Goal: Information Seeking & Learning: Learn about a topic

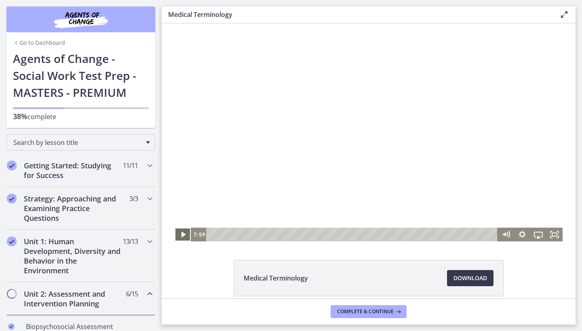
scroll to position [414, 0]
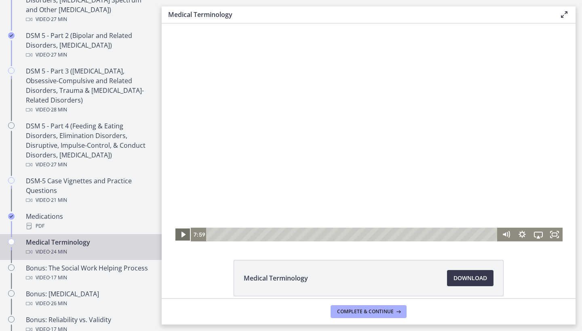
drag, startPoint x: 162, startPoint y: 23, endPoint x: 183, endPoint y: 233, distance: 211.1
click at [183, 234] on icon "Play Video" at bounding box center [183, 235] width 4 height 6
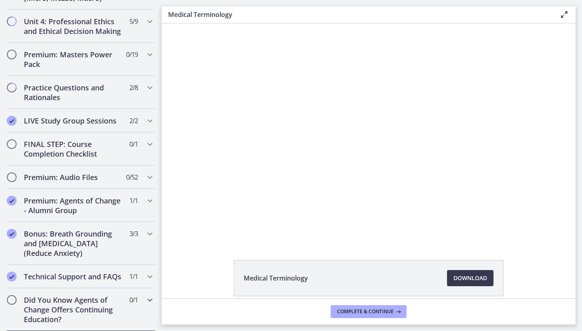
scroll to position [840, 0]
click at [93, 93] on h2 "Practice Questions and Rationales" at bounding box center [73, 92] width 99 height 19
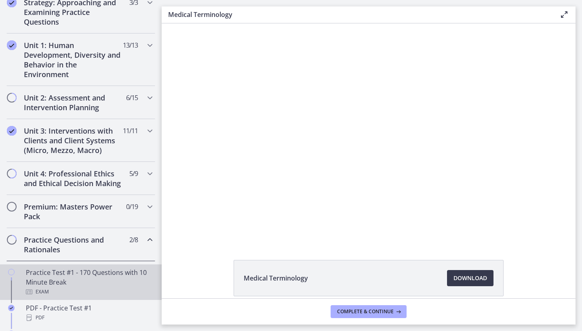
scroll to position [195, 0]
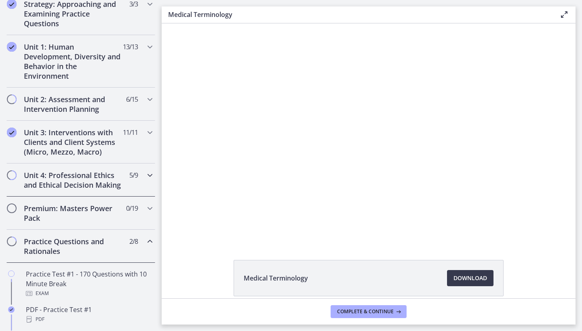
click at [98, 195] on div "Unit 4: Professional Ethics and Ethical Decision Making 5 / 9 Completed" at bounding box center [80, 180] width 149 height 33
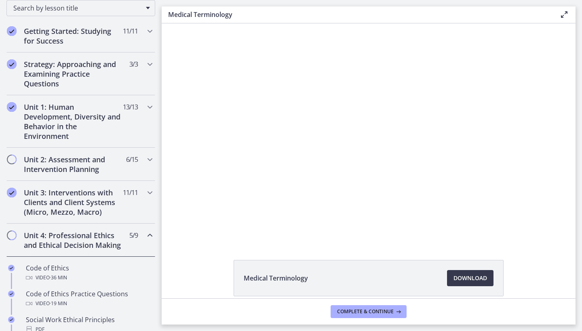
scroll to position [133, 0]
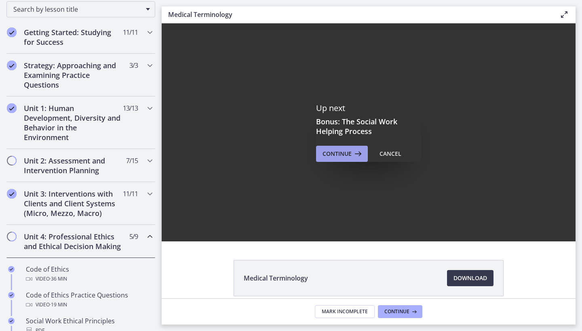
click at [323, 158] on span "Continue" at bounding box center [336, 154] width 29 height 10
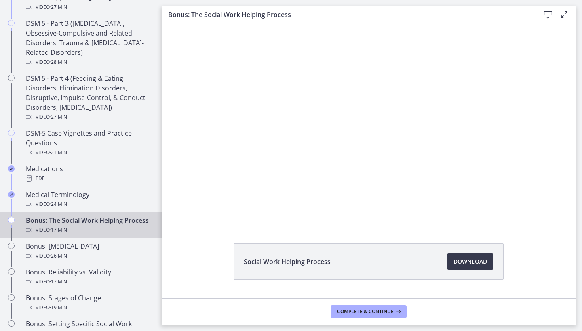
scroll to position [470, 0]
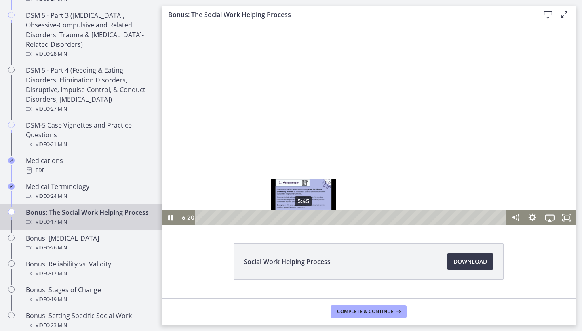
click at [304, 217] on div "5:45" at bounding box center [352, 217] width 300 height 15
click at [296, 217] on div "5:19" at bounding box center [352, 217] width 300 height 15
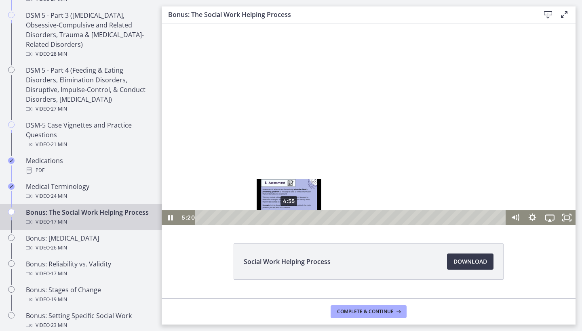
click at [289, 217] on div "4:55" at bounding box center [352, 217] width 300 height 15
click at [276, 217] on div "4:12" at bounding box center [352, 217] width 300 height 15
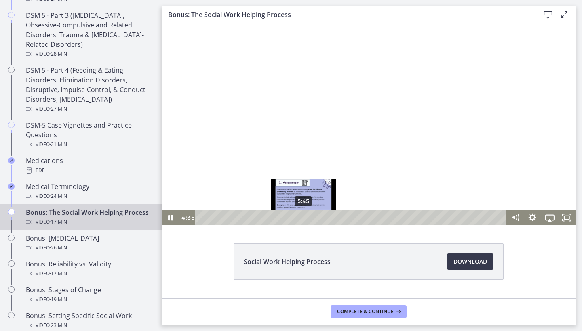
click at [304, 217] on div "5:45" at bounding box center [352, 217] width 300 height 15
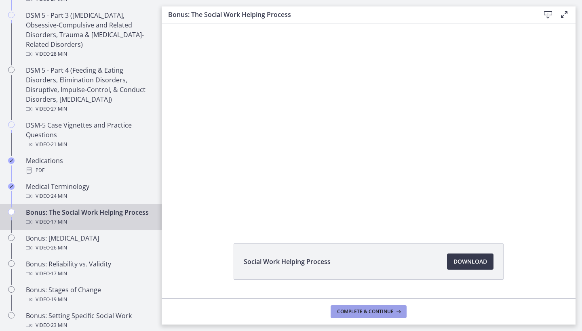
click at [393, 312] on icon at bounding box center [397, 312] width 8 height 6
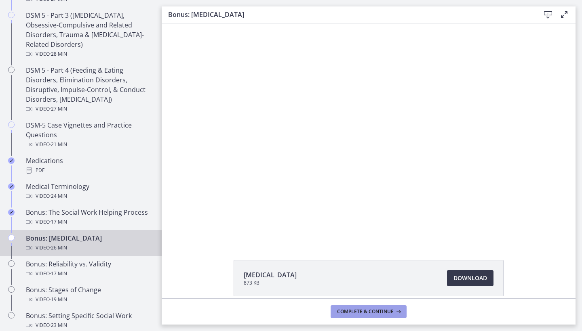
click at [385, 313] on span "Complete & continue" at bounding box center [365, 312] width 57 height 6
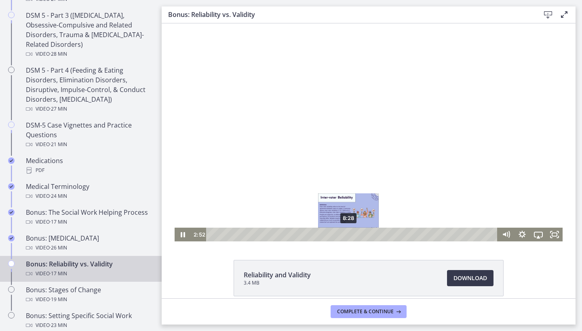
click at [349, 235] on div "8:28" at bounding box center [352, 235] width 281 height 14
click at [333, 235] on div "7:29" at bounding box center [352, 235] width 281 height 14
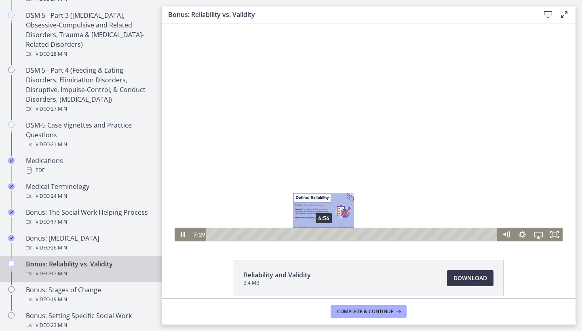
click at [324, 234] on div "6:56" at bounding box center [352, 235] width 281 height 14
click at [184, 235] on icon "Pause" at bounding box center [183, 234] width 4 height 5
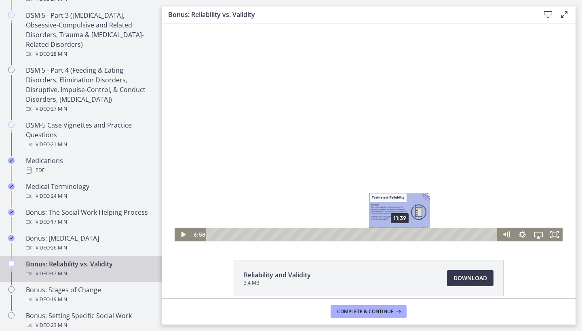
click at [400, 234] on div "11:39" at bounding box center [352, 235] width 281 height 14
click at [400, 234] on div "Playbar" at bounding box center [399, 234] width 4 height 4
click at [379, 234] on div "10:22" at bounding box center [352, 235] width 281 height 14
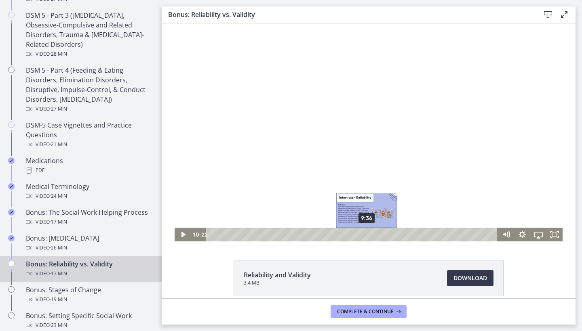
click at [367, 235] on div "9:36" at bounding box center [352, 235] width 281 height 14
click at [361, 236] on div "9:13" at bounding box center [352, 235] width 281 height 14
click at [352, 235] on div "8:41" at bounding box center [352, 235] width 281 height 14
click at [350, 235] on div "Playbar" at bounding box center [352, 234] width 4 height 4
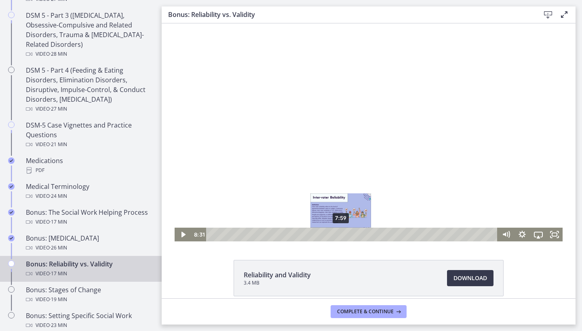
click at [341, 235] on div "7:59" at bounding box center [352, 235] width 281 height 14
click at [332, 234] on div "7:26" at bounding box center [352, 235] width 281 height 14
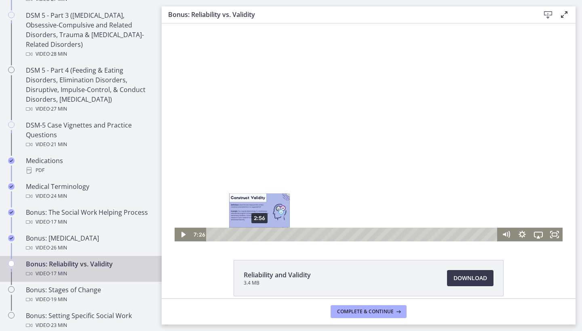
click at [259, 232] on div "2:56" at bounding box center [352, 235] width 281 height 14
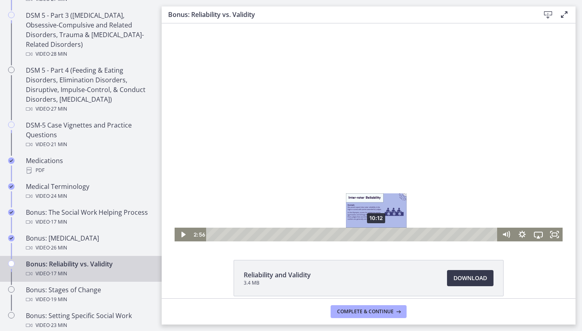
click at [376, 235] on div "10:12" at bounding box center [352, 235] width 281 height 14
click at [369, 235] on div "9:43" at bounding box center [352, 235] width 281 height 14
click at [361, 233] on div "9:14" at bounding box center [352, 235] width 281 height 14
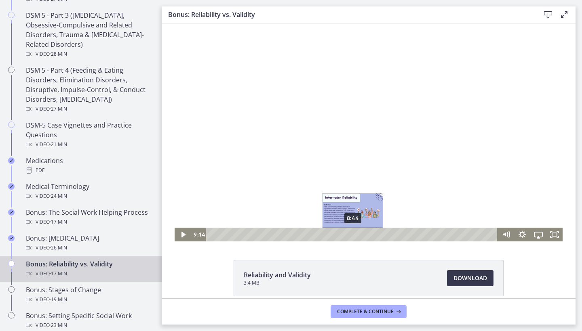
click at [353, 232] on div "8:44" at bounding box center [352, 235] width 281 height 14
click at [335, 234] on div "7:38" at bounding box center [352, 235] width 281 height 14
click at [178, 235] on icon "Play Video" at bounding box center [183, 235] width 16 height 14
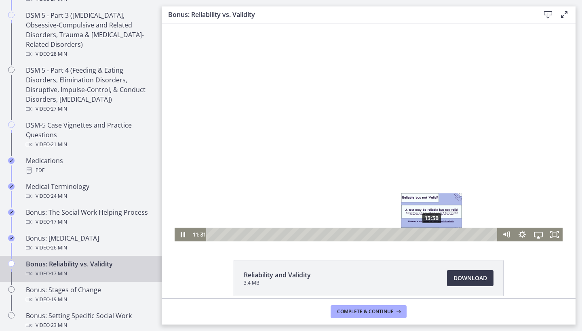
click at [432, 235] on div "13:38" at bounding box center [352, 235] width 281 height 14
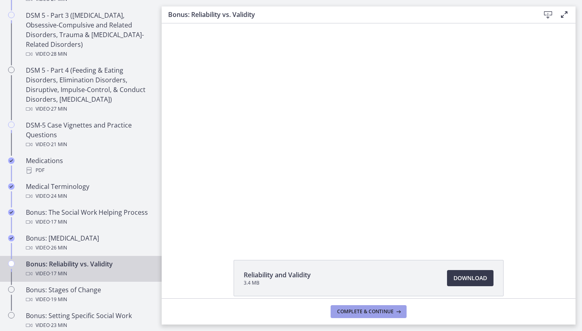
click at [384, 312] on span "Complete & continue" at bounding box center [365, 312] width 57 height 6
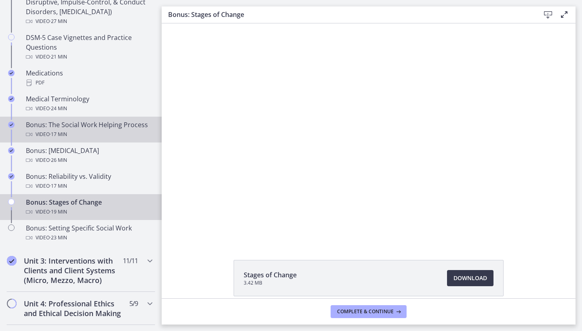
scroll to position [571, 0]
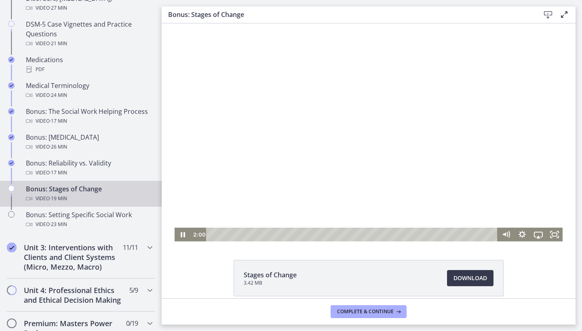
click at [258, 235] on div "Playbar" at bounding box center [352, 235] width 281 height 14
click at [273, 235] on div "4:07" at bounding box center [352, 235] width 281 height 14
click at [290, 235] on div "5:18" at bounding box center [352, 235] width 281 height 14
click at [312, 236] on div "6:47" at bounding box center [352, 235] width 281 height 14
click at [377, 236] on div "11:11" at bounding box center [352, 235] width 281 height 14
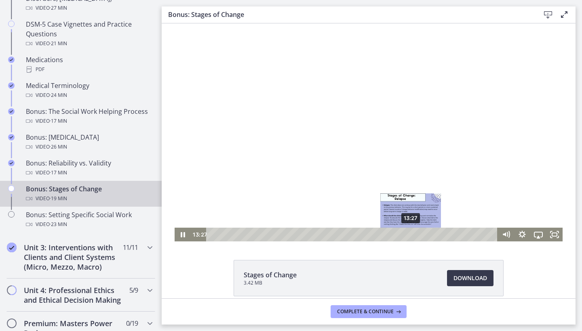
click at [411, 234] on div "13:27" at bounding box center [352, 235] width 281 height 14
click at [401, 237] on div "12:46" at bounding box center [352, 235] width 281 height 14
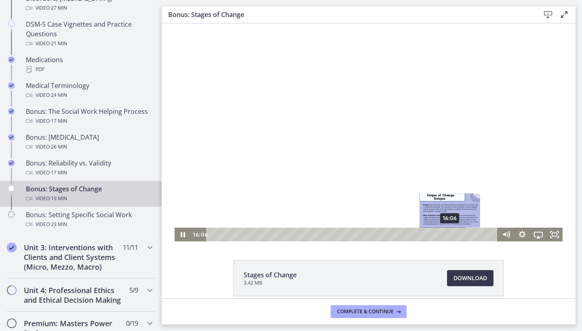
click at [450, 233] on div "16:06" at bounding box center [352, 235] width 281 height 14
click at [457, 235] on div "16:34" at bounding box center [352, 235] width 281 height 14
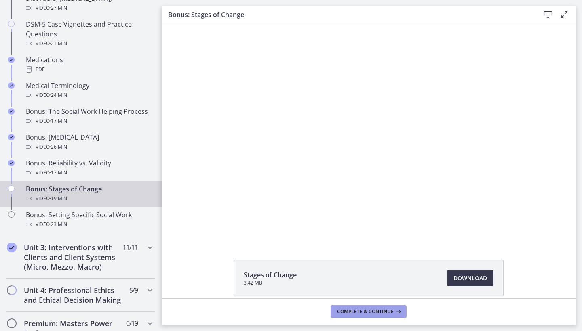
click at [395, 311] on icon at bounding box center [397, 312] width 8 height 6
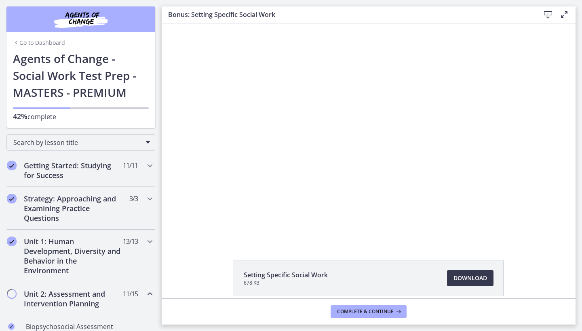
scroll to position [571, 0]
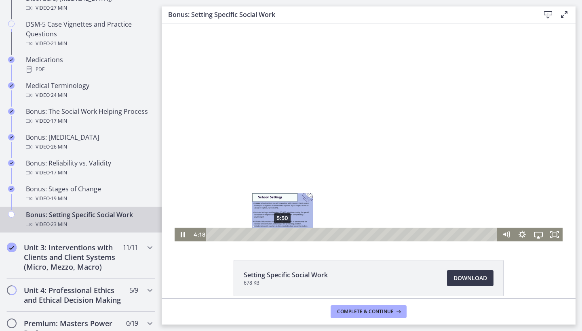
click at [282, 234] on div "5:50" at bounding box center [352, 235] width 281 height 14
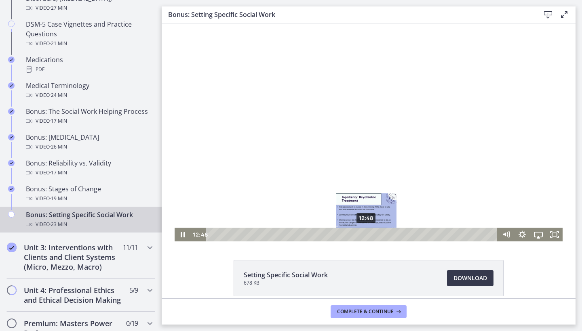
click at [366, 235] on div "12:48" at bounding box center [352, 235] width 281 height 14
click at [346, 235] on div "11:08" at bounding box center [352, 235] width 281 height 14
click at [185, 233] on icon "Pause" at bounding box center [183, 234] width 4 height 5
click at [372, 234] on div "13:15" at bounding box center [352, 235] width 281 height 14
click at [383, 235] on div "14:11" at bounding box center [352, 235] width 281 height 14
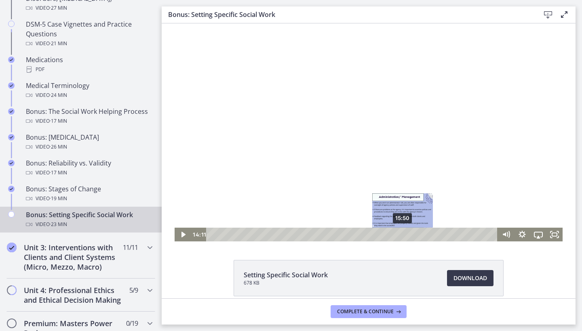
click at [403, 235] on div "15:50" at bounding box center [352, 235] width 281 height 14
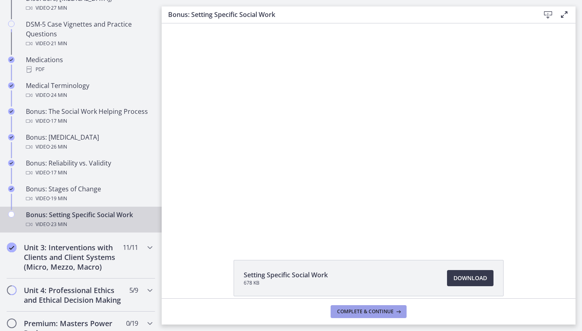
click at [397, 313] on icon at bounding box center [397, 312] width 8 height 6
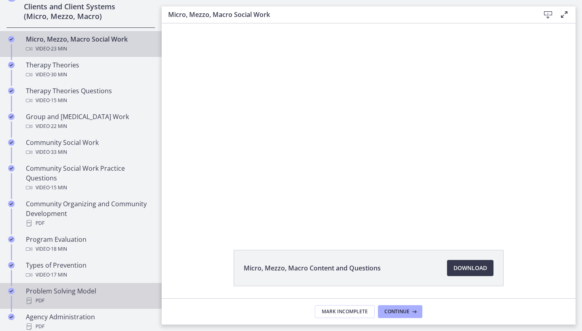
scroll to position [330, 0]
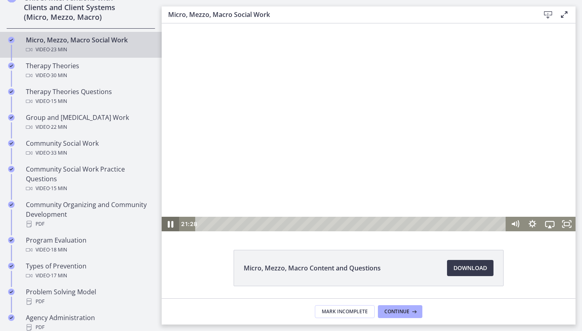
click at [174, 222] on icon "Pause" at bounding box center [170, 223] width 21 height 17
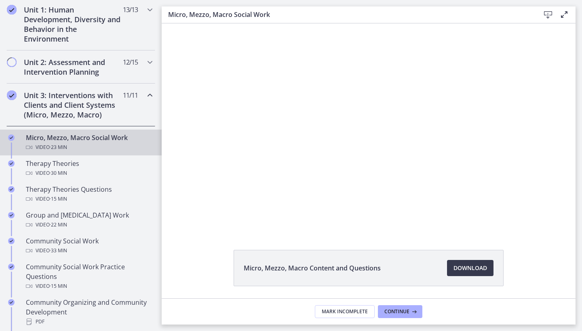
scroll to position [229, 0]
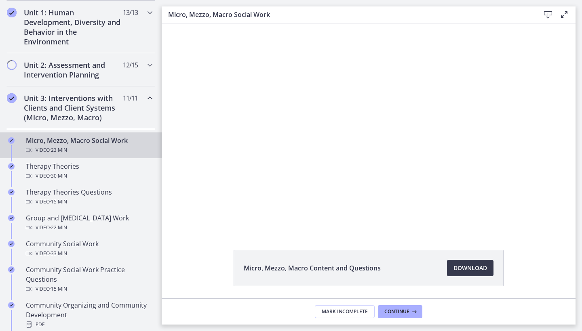
click at [140, 147] on div "Video · 23 min" at bounding box center [89, 150] width 126 height 10
click at [103, 143] on div "Micro, Mezzo, Macro Social Work Video · 23 min" at bounding box center [89, 145] width 126 height 19
click at [136, 143] on div "Micro, Mezzo, Macro Social Work Video · 23 min" at bounding box center [89, 145] width 126 height 19
click at [140, 122] on div "Unit 3: Interventions with Clients and Client Systems (Micro, Mezzo, Macro) 11 …" at bounding box center [80, 107] width 149 height 43
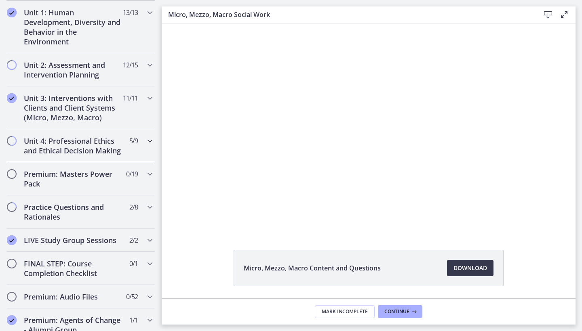
click at [119, 149] on h2 "Unit 4: Professional Ethics and Ethical Decision Making" at bounding box center [73, 145] width 99 height 19
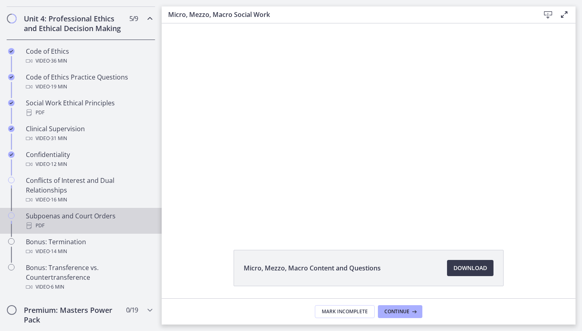
scroll to position [357, 0]
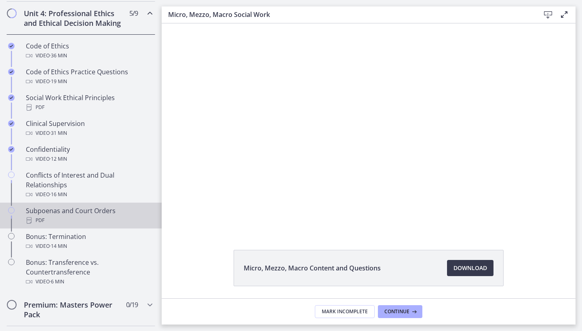
click at [114, 213] on div "Subpoenas and Court Orders PDF" at bounding box center [89, 215] width 126 height 19
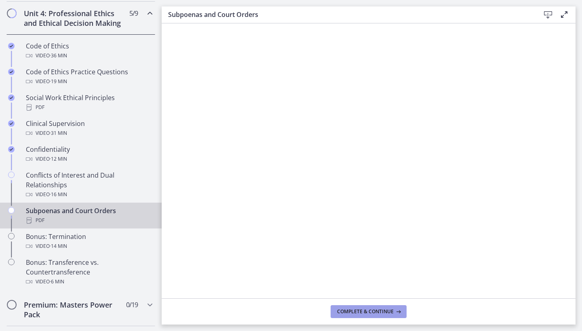
click at [391, 309] on span "Complete & continue" at bounding box center [365, 312] width 57 height 6
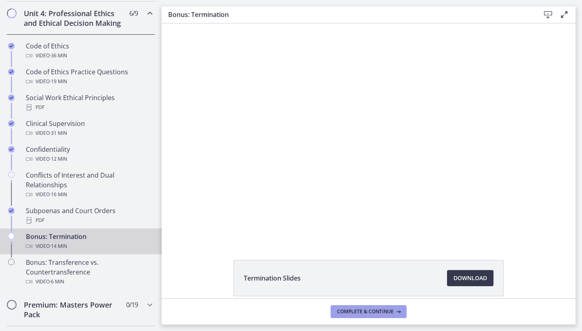
click at [372, 313] on span "Complete & continue" at bounding box center [365, 312] width 57 height 6
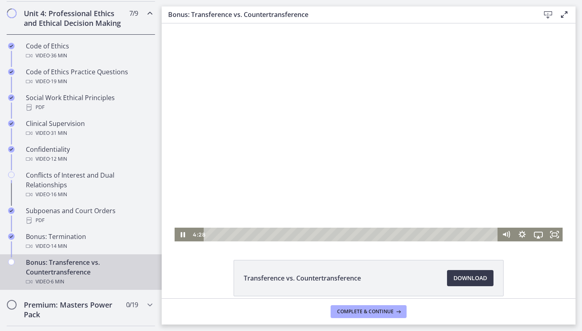
click at [443, 232] on div "Playbar" at bounding box center [352, 235] width 284 height 14
click at [452, 235] on div "5:28" at bounding box center [352, 235] width 284 height 14
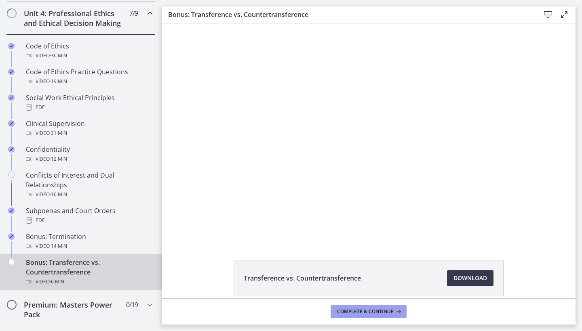
click at [397, 313] on icon at bounding box center [397, 312] width 8 height 6
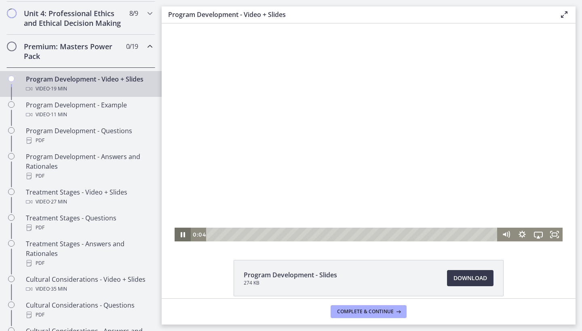
click at [182, 235] on icon "Pause" at bounding box center [183, 234] width 4 height 5
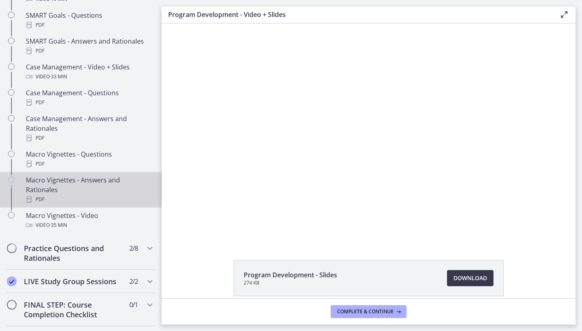
scroll to position [761, 0]
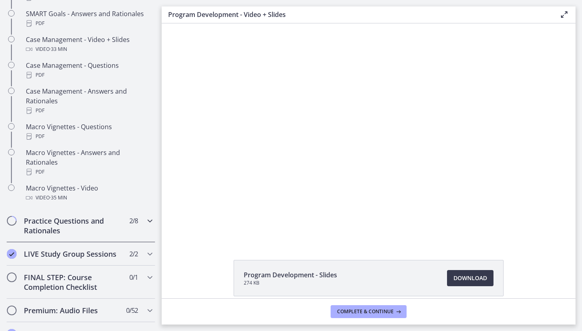
click at [80, 222] on h2 "Practice Questions and Rationales" at bounding box center [73, 225] width 99 height 19
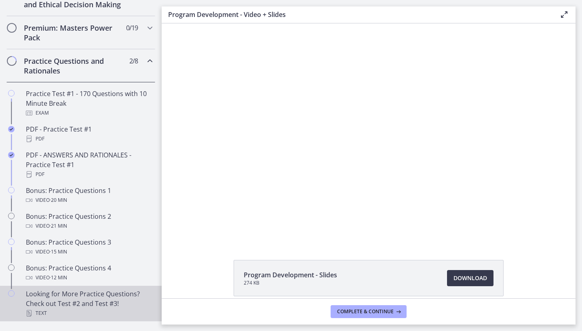
scroll to position [374, 0]
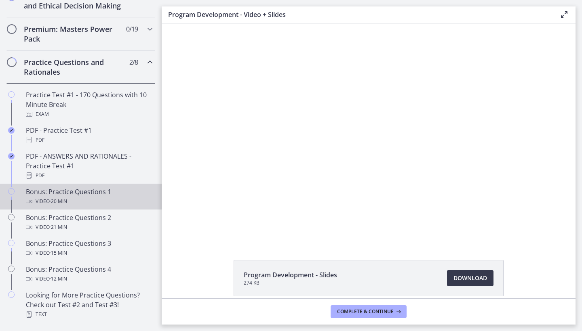
click at [73, 201] on div "Video · 20 min" at bounding box center [89, 202] width 126 height 10
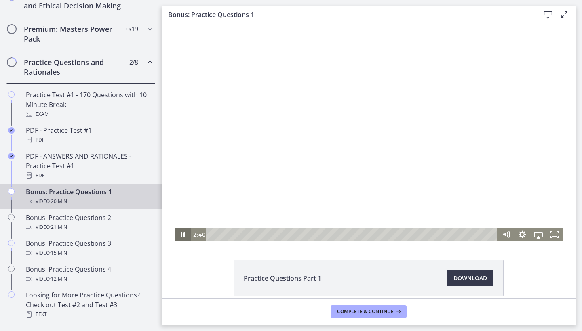
click at [183, 237] on icon "Pause" at bounding box center [182, 235] width 16 height 14
